Goal: Task Accomplishment & Management: Manage account settings

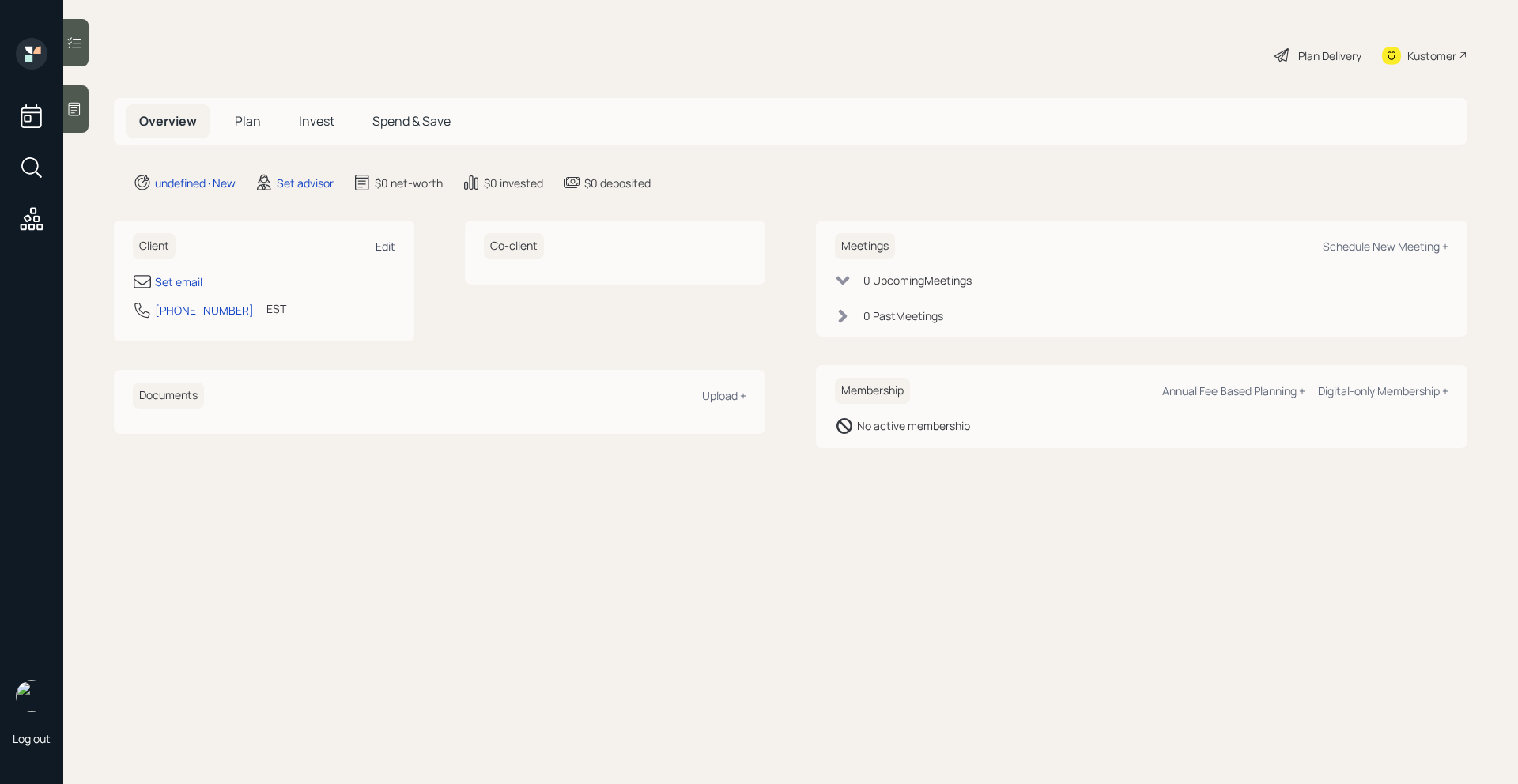
click at [383, 247] on div "Edit" at bounding box center [385, 246] width 20 height 15
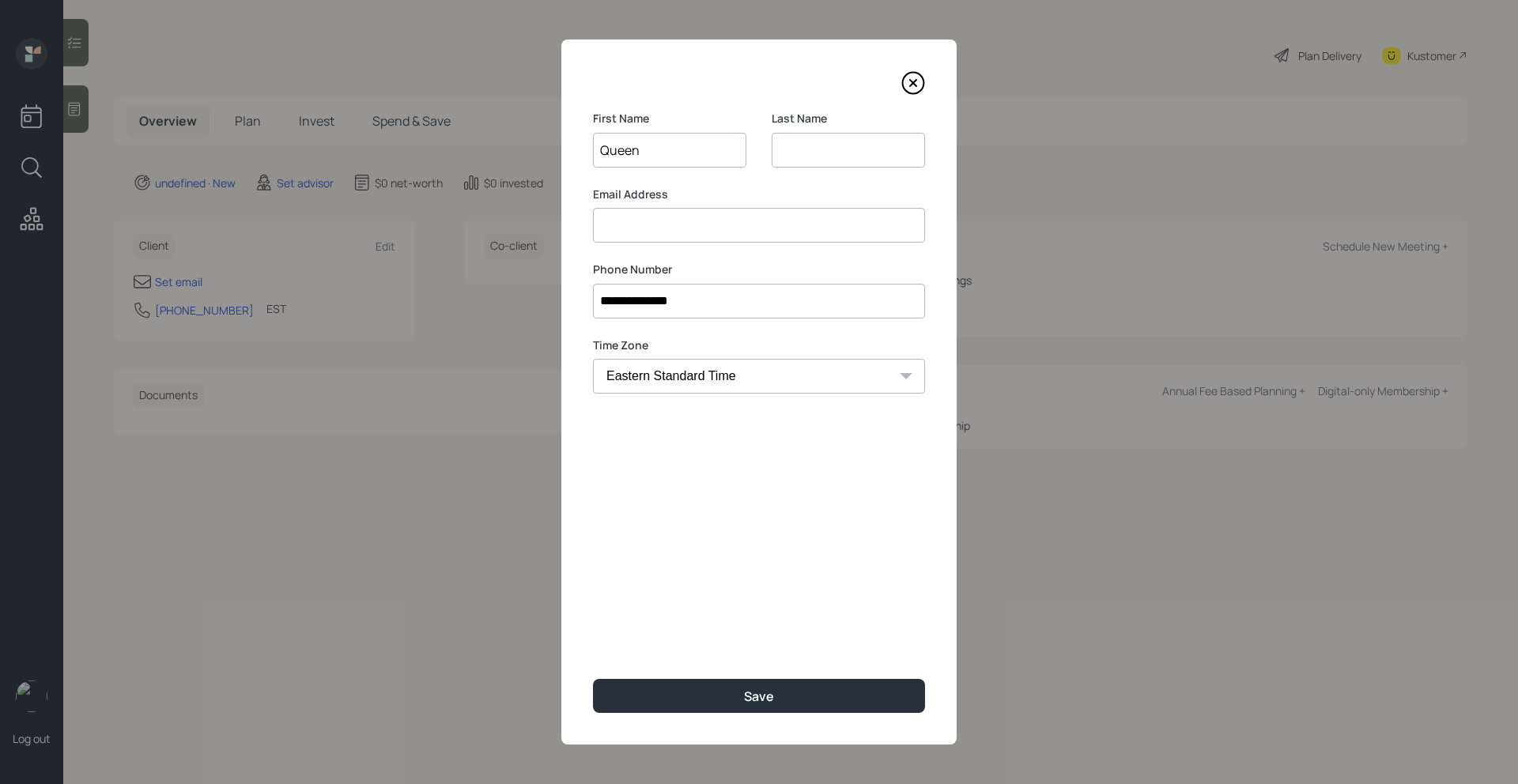
type input "Queen"
click at [828, 150] on input at bounding box center [848, 150] width 153 height 35
type input "[PERSON_NAME]"
click at [607, 222] on input at bounding box center [759, 225] width 332 height 35
paste input "[EMAIL_ADDRESS][PERSON_NAME][DOMAIN_NAME]"
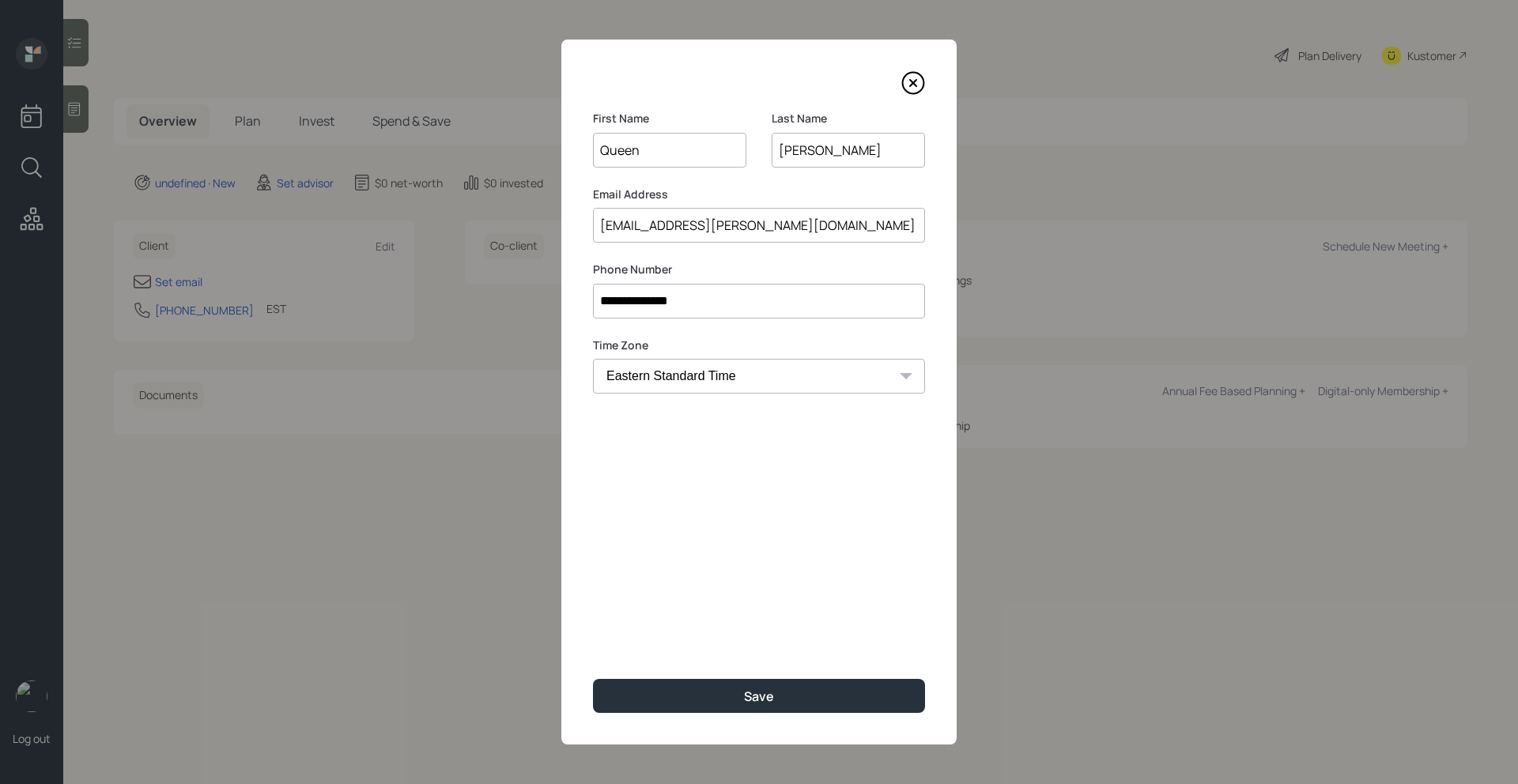
type input "[EMAIL_ADDRESS][PERSON_NAME][DOMAIN_NAME]"
click at [610, 447] on div "**********" at bounding box center [759, 392] width 395 height 705
click at [682, 691] on button "Save" at bounding box center [759, 695] width 332 height 34
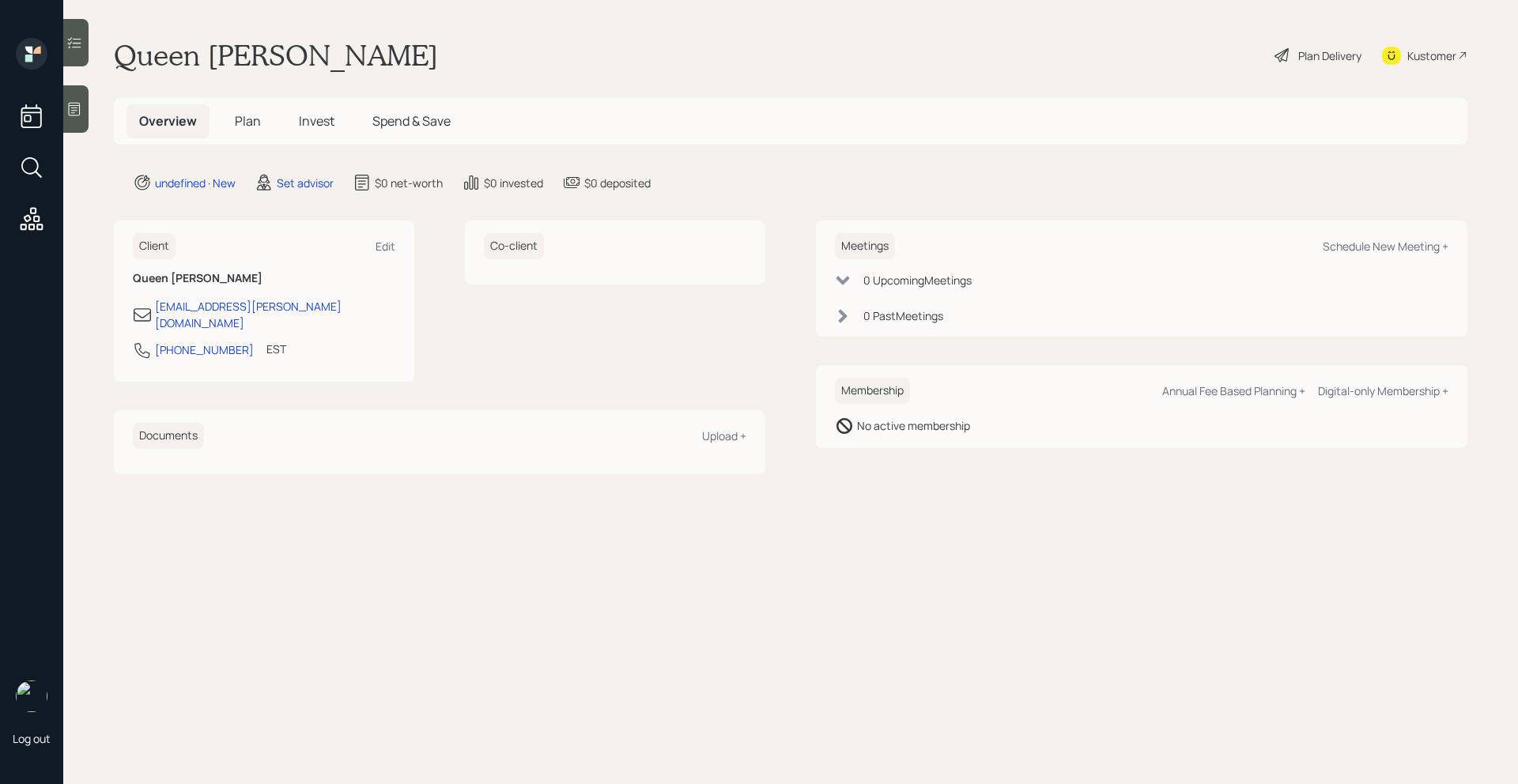
click at [73, 120] on div at bounding box center [76, 109] width 25 height 47
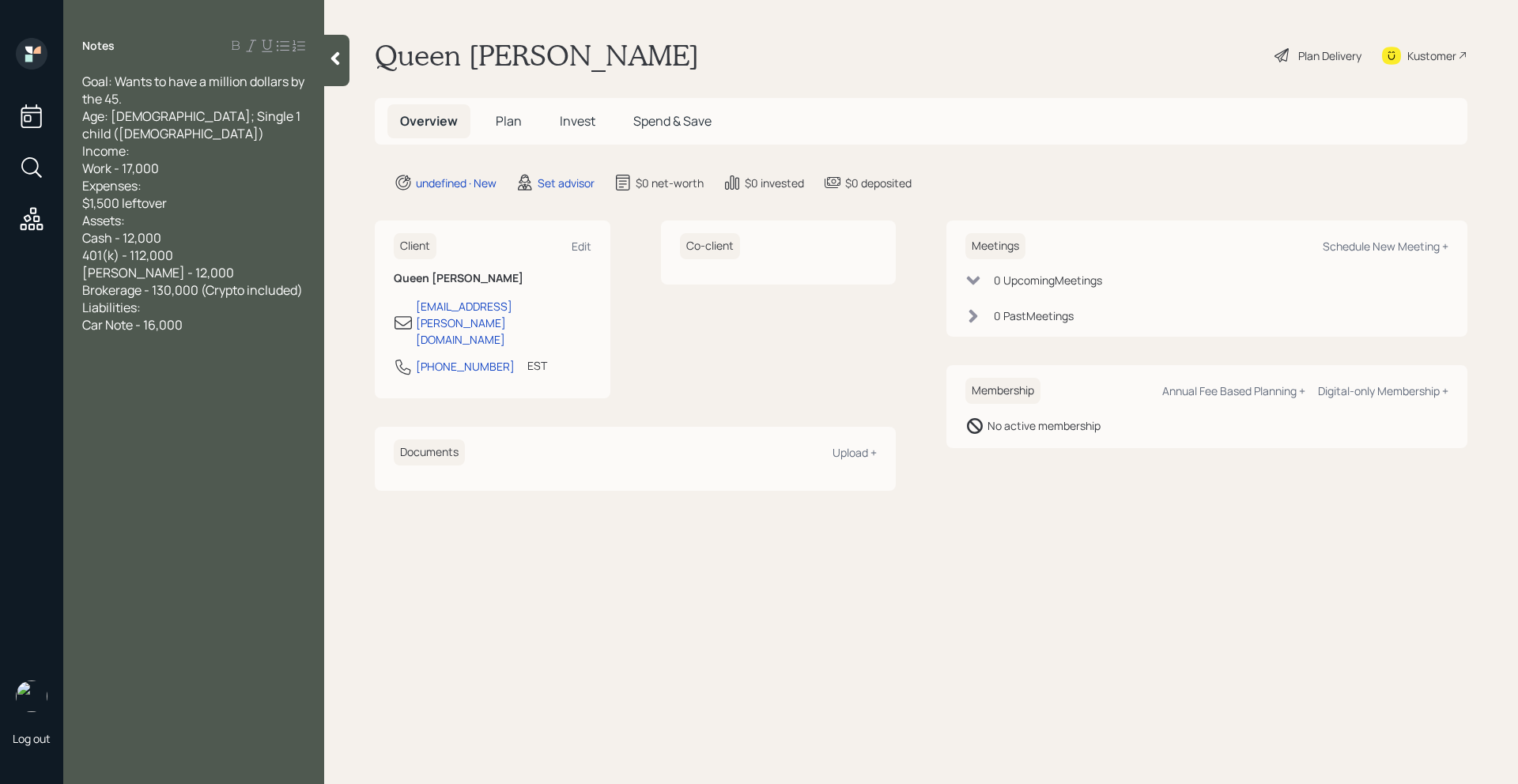
click at [334, 63] on icon at bounding box center [335, 58] width 16 height 16
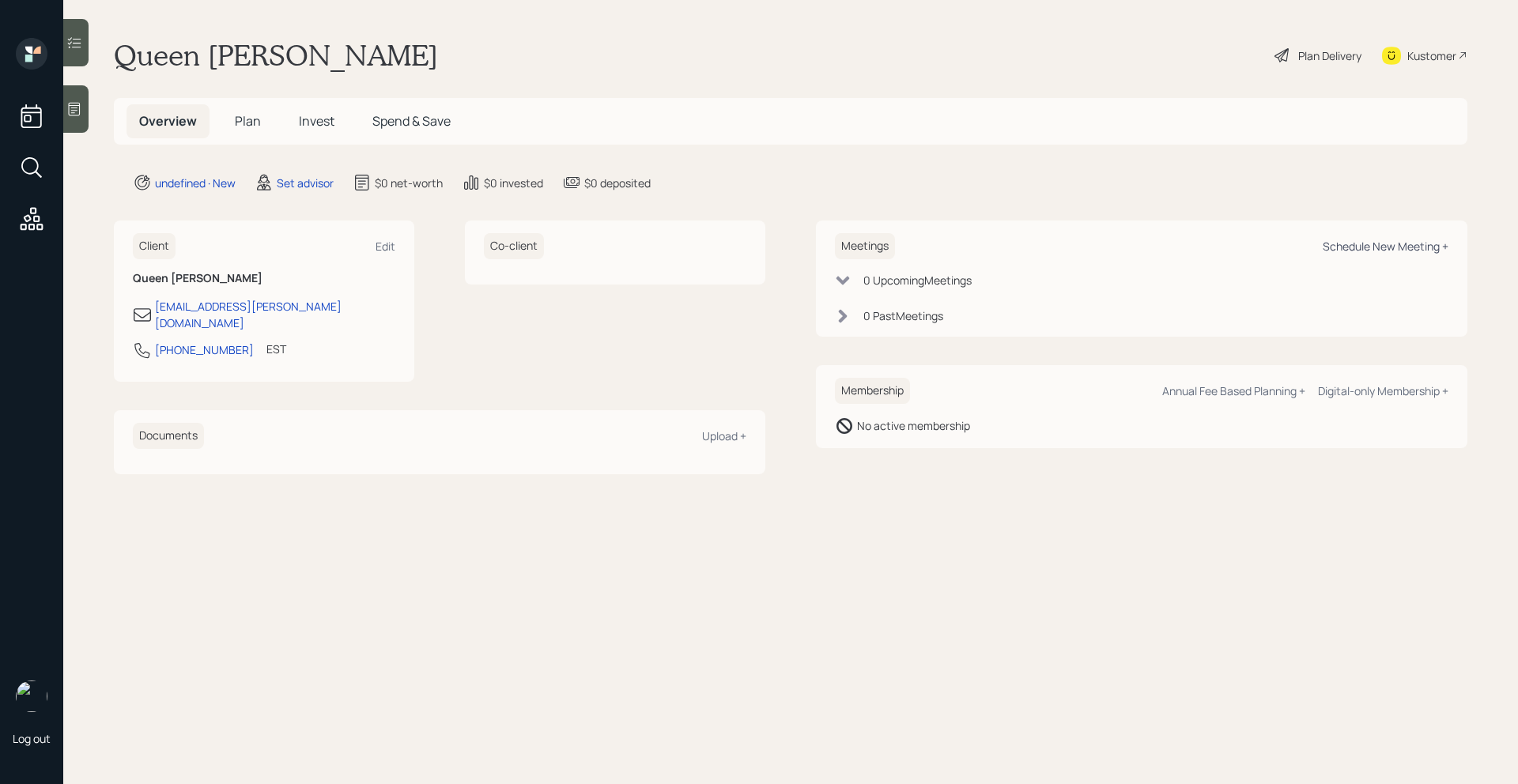
click at [1344, 252] on div "Schedule New Meeting +" at bounding box center [1385, 246] width 126 height 15
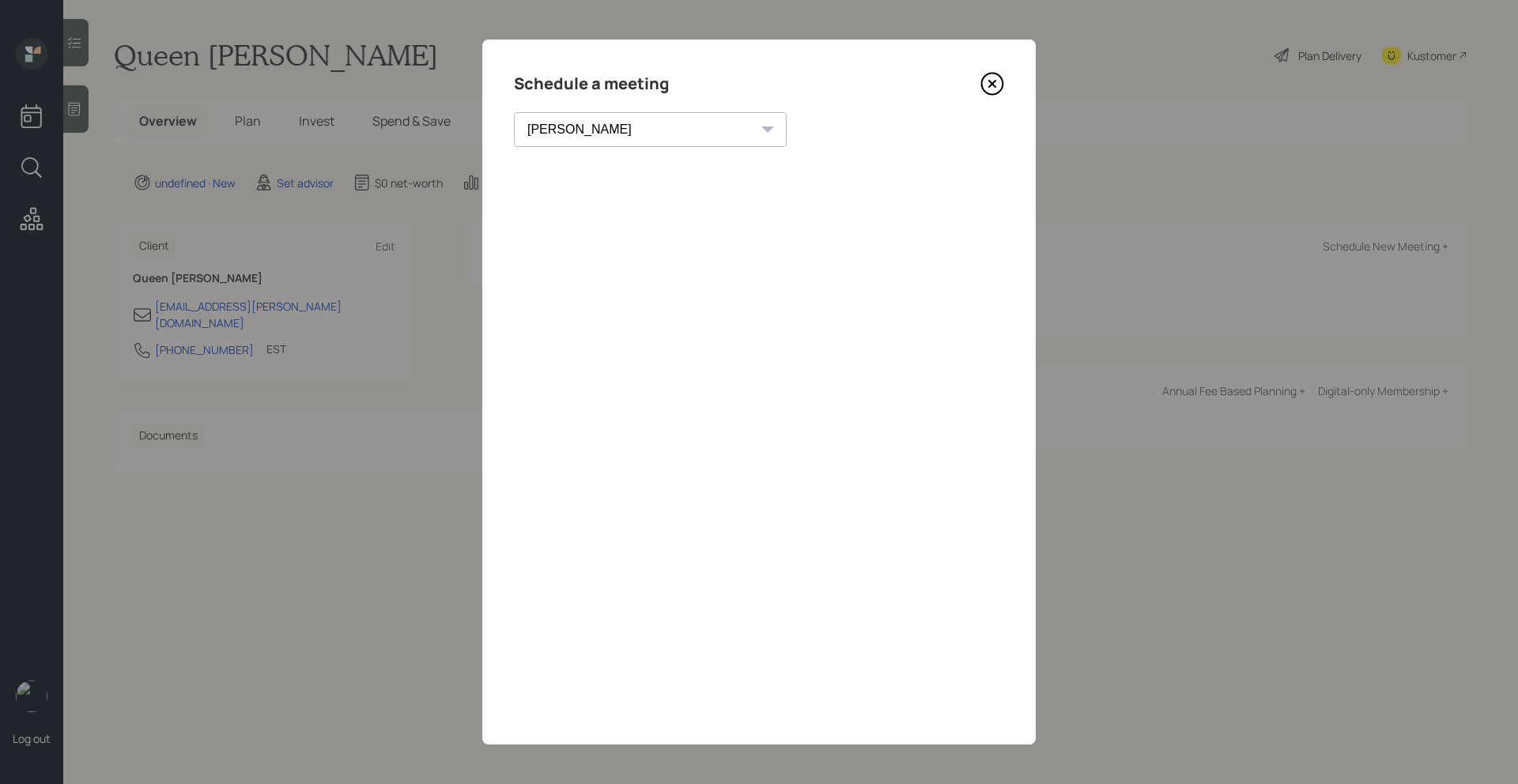
click at [614, 130] on select "[PERSON_NAME] [PERSON_NAME] [PERSON_NAME] [PERSON_NAME] [PERSON_NAME] [PERSON_N…" at bounding box center [650, 130] width 273 height 35
select select "b1d8ea90-abcc-42aa-86cc-4f33a132aacc"
click at [514, 112] on select "[PERSON_NAME] [PERSON_NAME] [PERSON_NAME] [PERSON_NAME] [PERSON_NAME] [PERSON_N…" at bounding box center [650, 130] width 273 height 35
click at [625, 139] on select "[PERSON_NAME] [PERSON_NAME] [PERSON_NAME] [PERSON_NAME] [PERSON_NAME] [PERSON_N…" at bounding box center [650, 130] width 273 height 35
click at [991, 93] on icon at bounding box center [992, 84] width 24 height 24
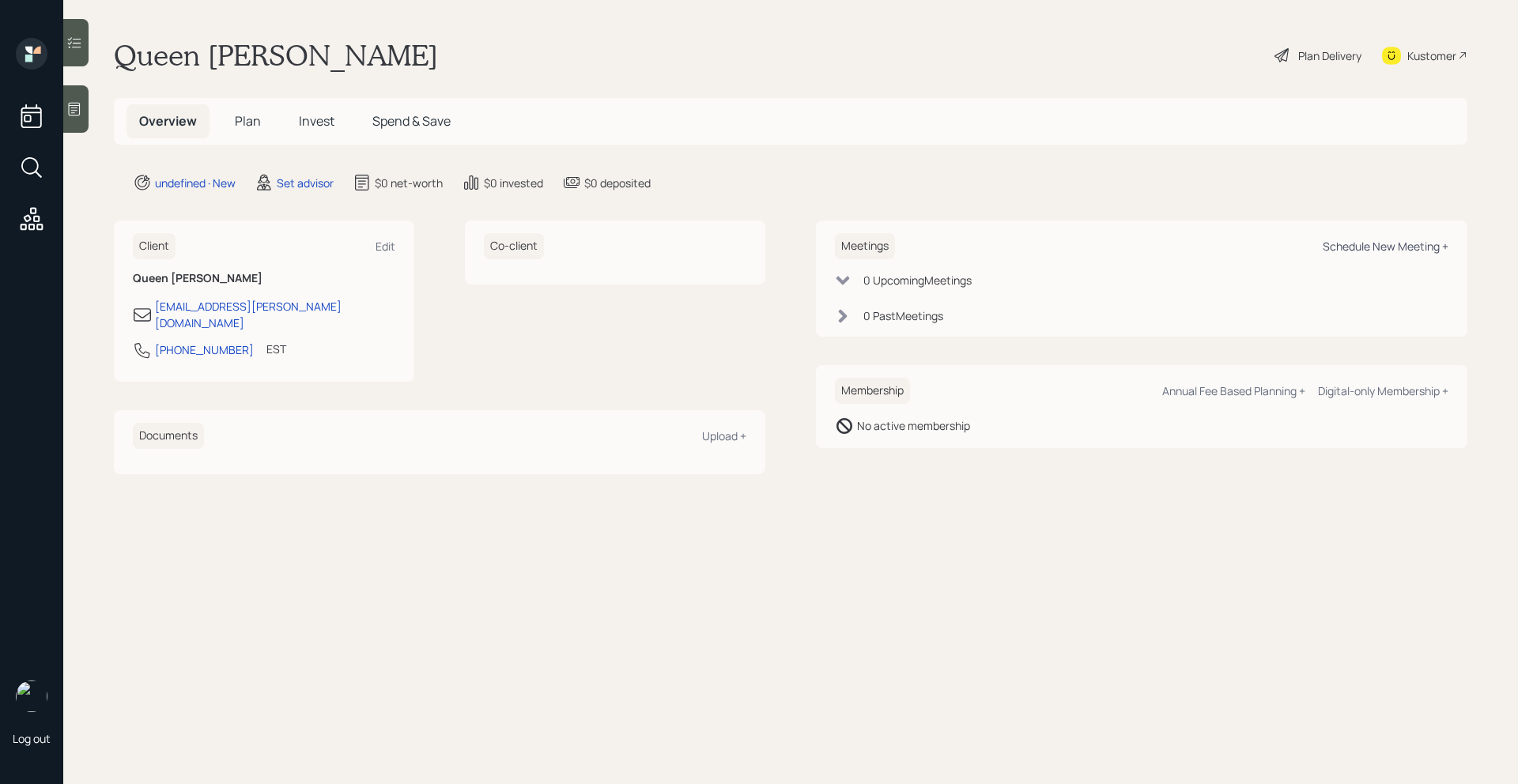
click at [1448, 246] on div "Meetings Schedule New Meeting + 0 Upcoming Meeting s 0 Past Meeting s" at bounding box center [1142, 278] width 651 height 116
click at [1448, 246] on div "Schedule New Meeting +" at bounding box center [1385, 246] width 126 height 15
select select "round-[PERSON_NAME]"
